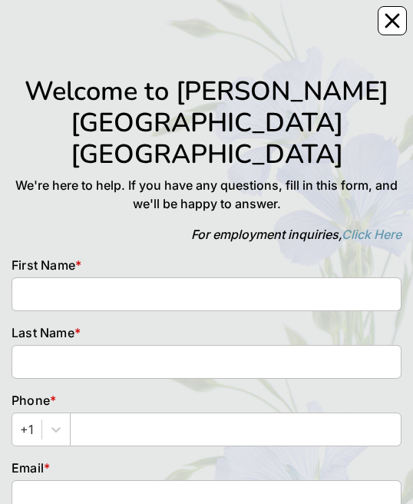
click at [403, 26] on button "Close" at bounding box center [392, 20] width 29 height 29
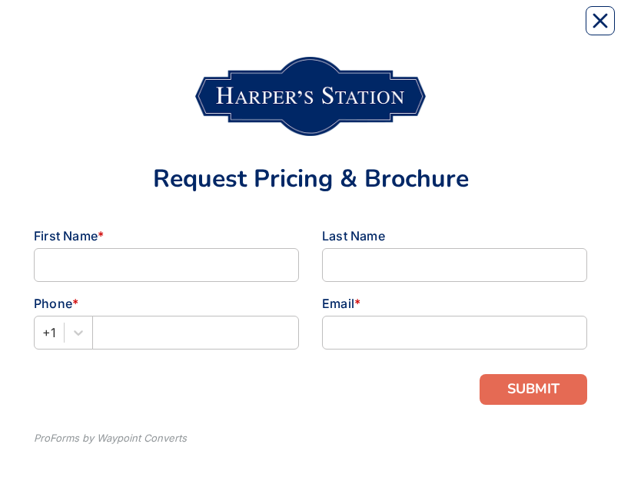
scroll to position [14, 0]
click at [587, 29] on button "Close" at bounding box center [599, 20] width 29 height 29
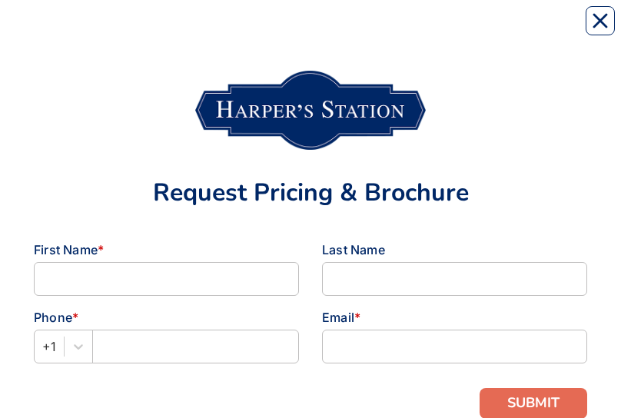
click at [593, 24] on icon "Close" at bounding box center [599, 20] width 15 height 15
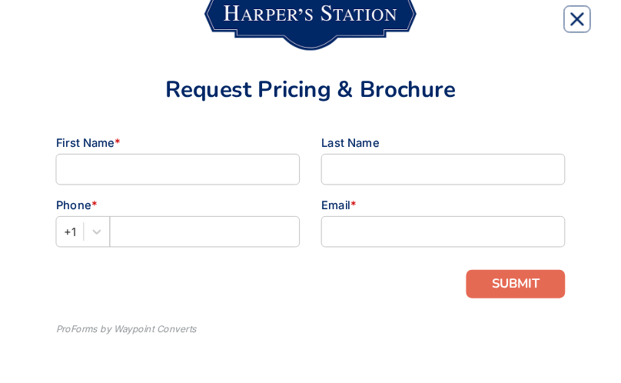
scroll to position [128, 0]
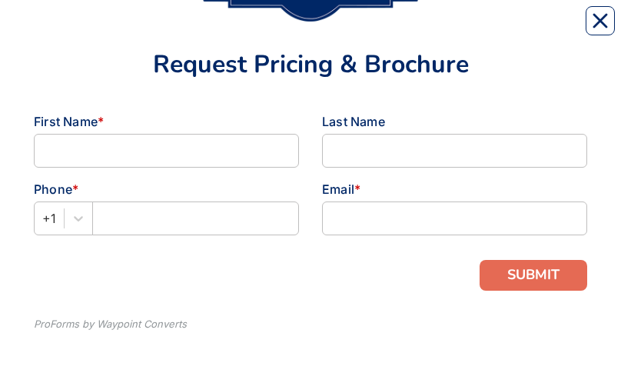
click at [596, 35] on button "Close" at bounding box center [599, 20] width 29 height 29
